Goal: Transaction & Acquisition: Purchase product/service

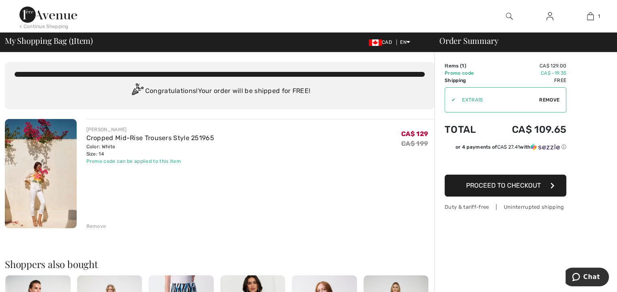
click at [103, 138] on link "Cropped Mid-Rise Trousers Style 251965" at bounding box center [150, 138] width 128 height 8
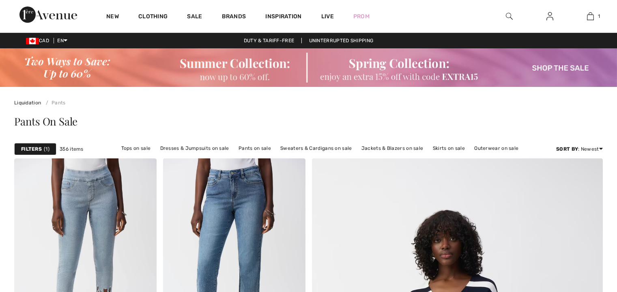
checkbox input "true"
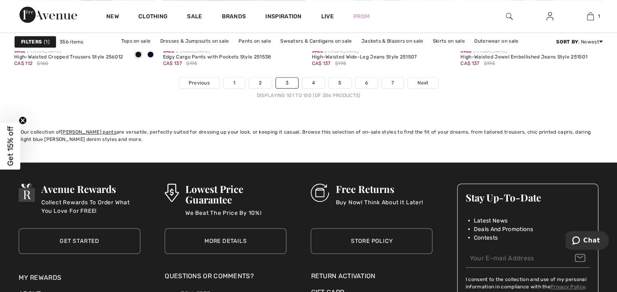
scroll to position [3936, 0]
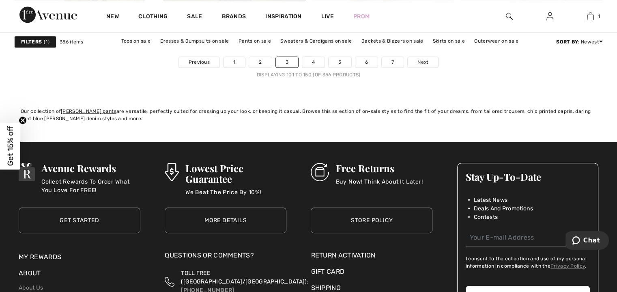
click at [316, 61] on link "4" at bounding box center [313, 62] width 22 height 11
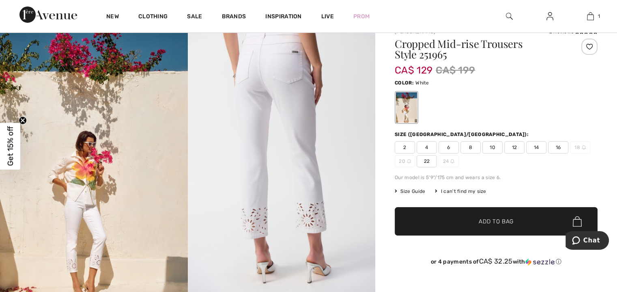
scroll to position [81, 0]
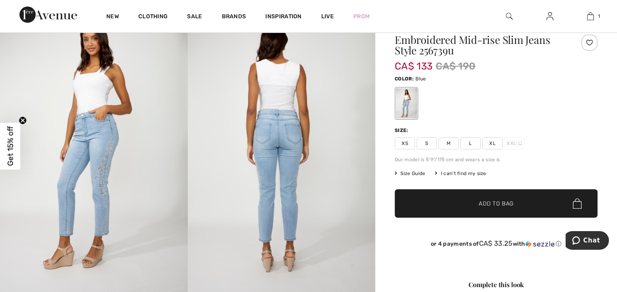
scroll to position [81, 0]
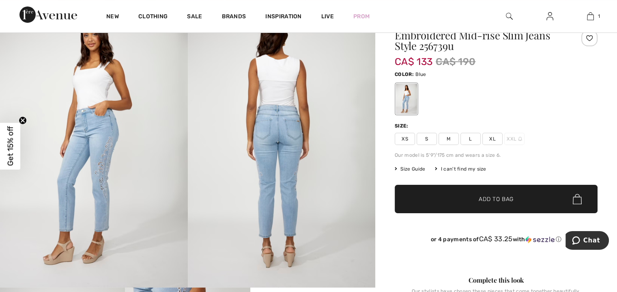
click at [102, 179] on img at bounding box center [94, 147] width 188 height 282
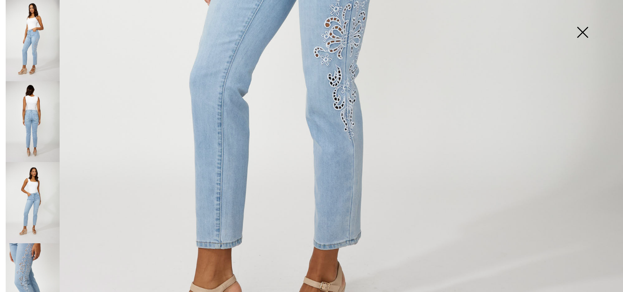
scroll to position [487, 0]
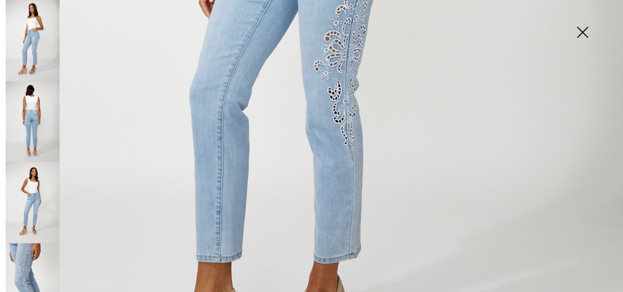
click at [19, 248] on img at bounding box center [33, 283] width 54 height 81
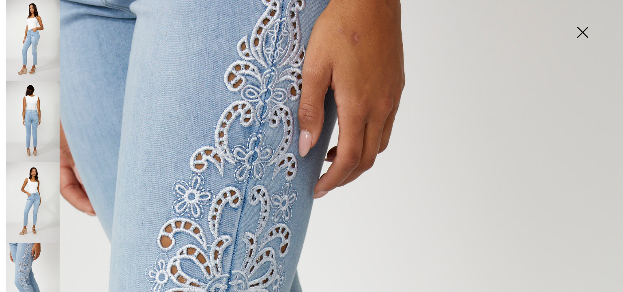
scroll to position [0, 0]
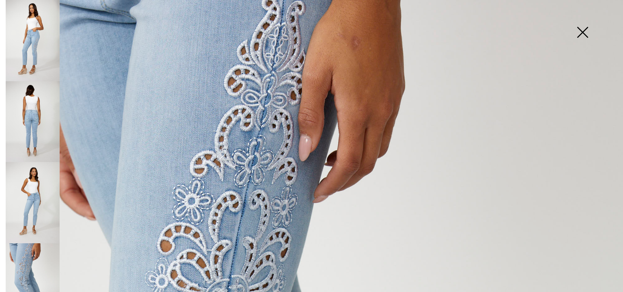
click at [33, 112] on img at bounding box center [33, 121] width 54 height 81
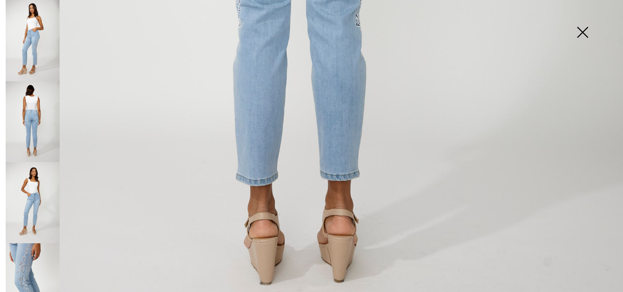
scroll to position [609, 0]
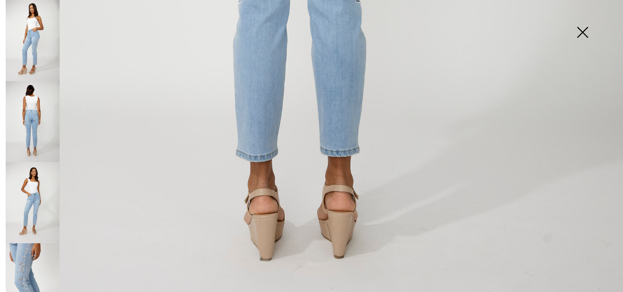
click at [28, 196] on img at bounding box center [33, 202] width 54 height 81
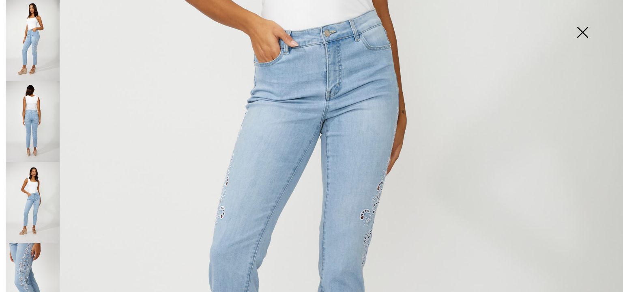
scroll to position [325, 0]
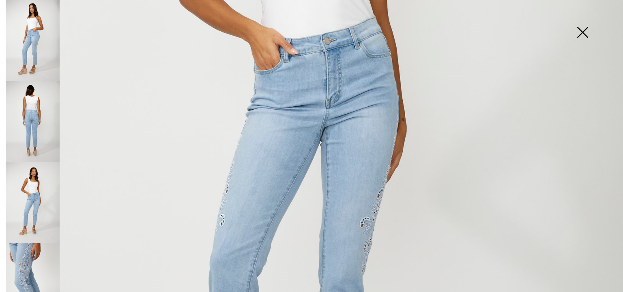
click at [580, 31] on img at bounding box center [582, 33] width 41 height 42
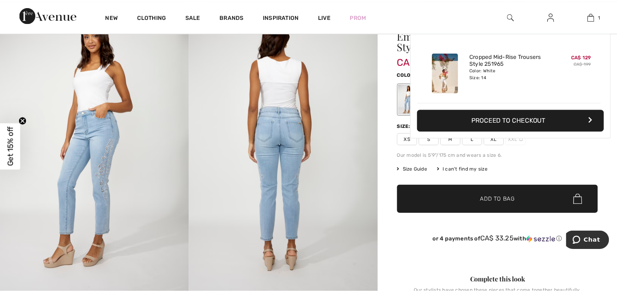
scroll to position [81, 0]
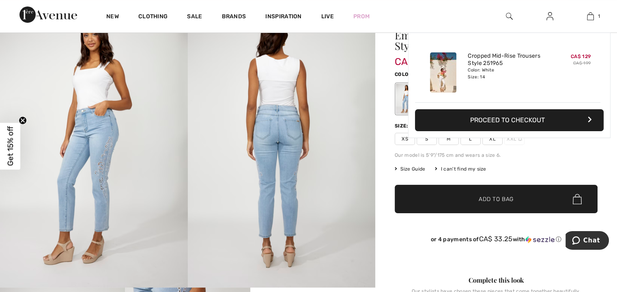
click at [526, 159] on div "Added to Bag Joseph Ribkoff Cropped Mid-rise Trousers Style 251965 CA$ 129 CA$ …" at bounding box center [509, 104] width 202 height 144
click at [495, 141] on div "Added to Bag Joseph Ribkoff Cropped Mid-rise Trousers Style 251965 CA$ 129 CA$ …" at bounding box center [509, 104] width 202 height 144
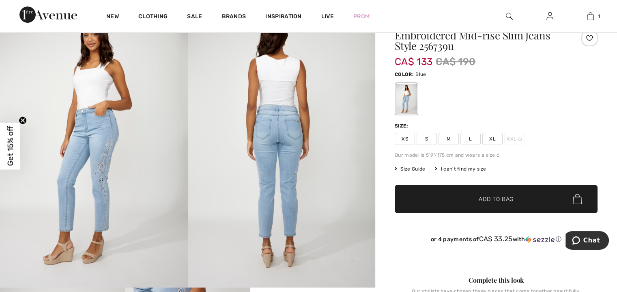
click at [493, 138] on span "XL" at bounding box center [492, 139] width 20 height 12
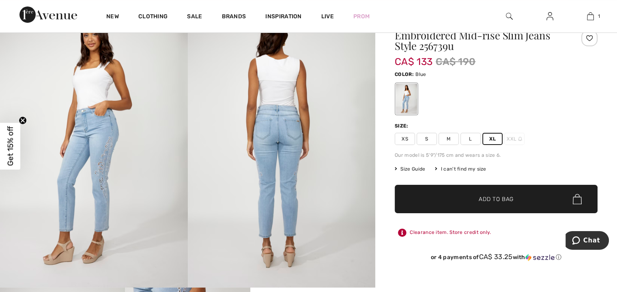
click at [507, 197] on span "Add to Bag" at bounding box center [496, 199] width 35 height 9
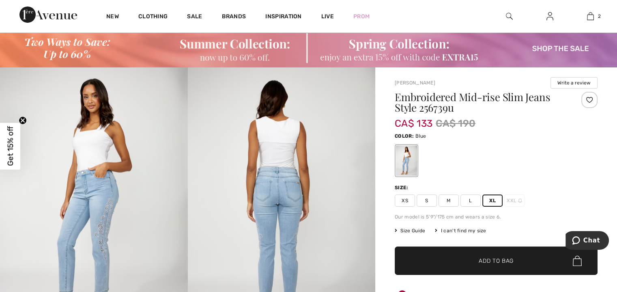
scroll to position [0, 0]
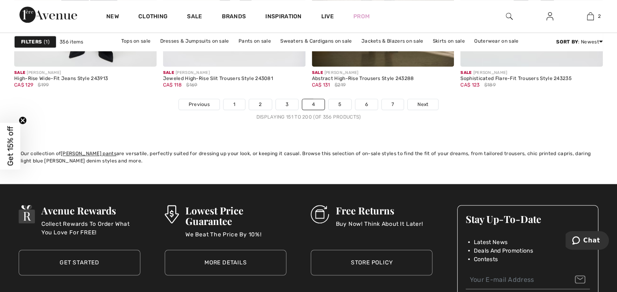
scroll to position [3895, 0]
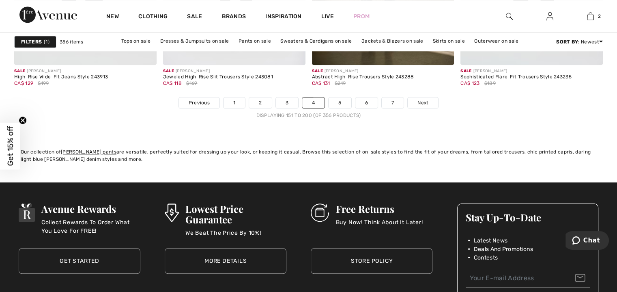
click at [334, 100] on link "5" at bounding box center [340, 102] width 22 height 11
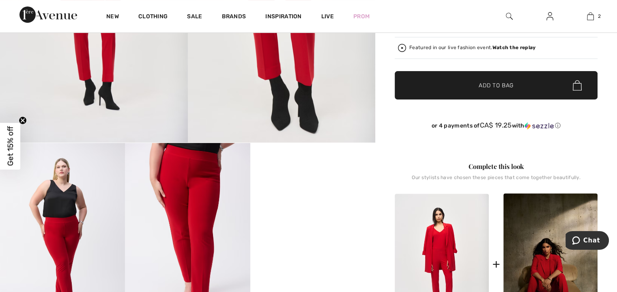
scroll to position [162, 0]
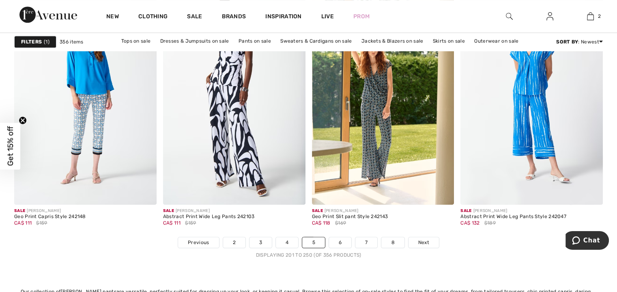
scroll to position [3773, 0]
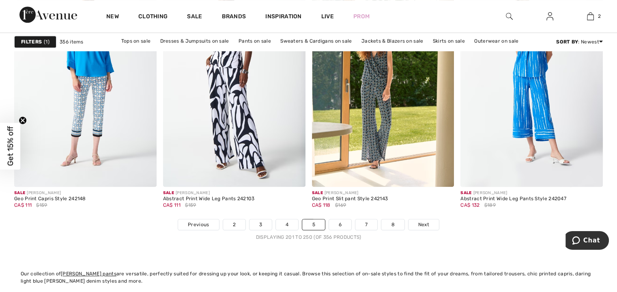
click at [344, 223] on link "6" at bounding box center [340, 224] width 22 height 11
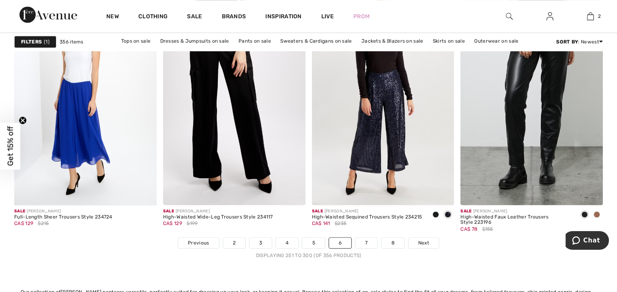
scroll to position [3773, 0]
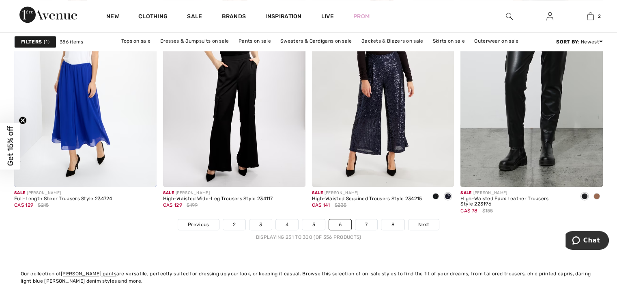
click at [367, 220] on link "7" at bounding box center [366, 224] width 22 height 11
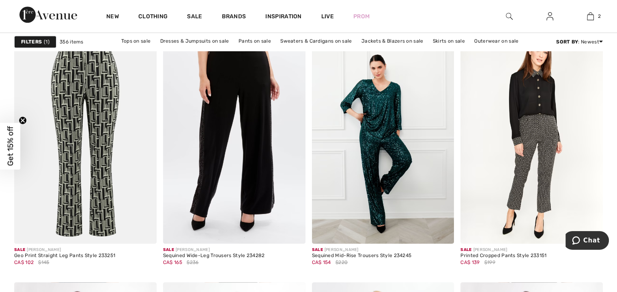
scroll to position [649, 0]
